Goal: Navigation & Orientation: Find specific page/section

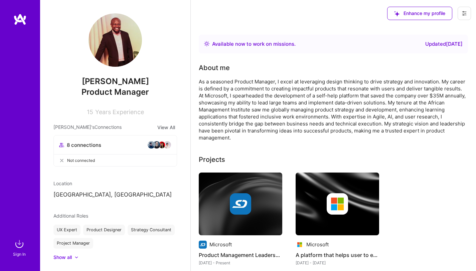
click at [10, 138] on div at bounding box center [20, 125] width 40 height 224
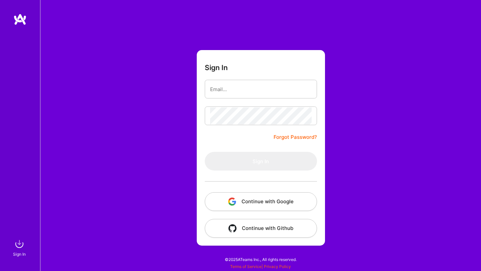
click at [79, 36] on div "Sign In Forgot Password? Sign In Continue with Google Continue with Github" at bounding box center [260, 135] width 441 height 271
click at [241, 199] on button "Continue with Google" at bounding box center [261, 201] width 112 height 19
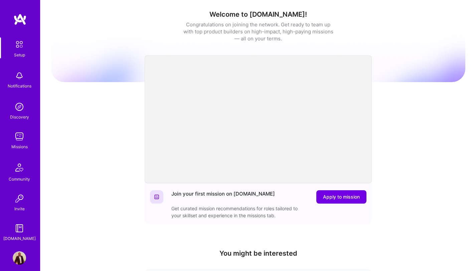
click at [19, 141] on img at bounding box center [19, 136] width 13 height 13
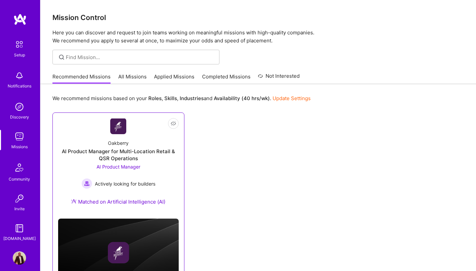
click at [118, 184] on span "Actively looking for builders" at bounding box center [125, 183] width 60 height 7
